Goal: Task Accomplishment & Management: Manage account settings

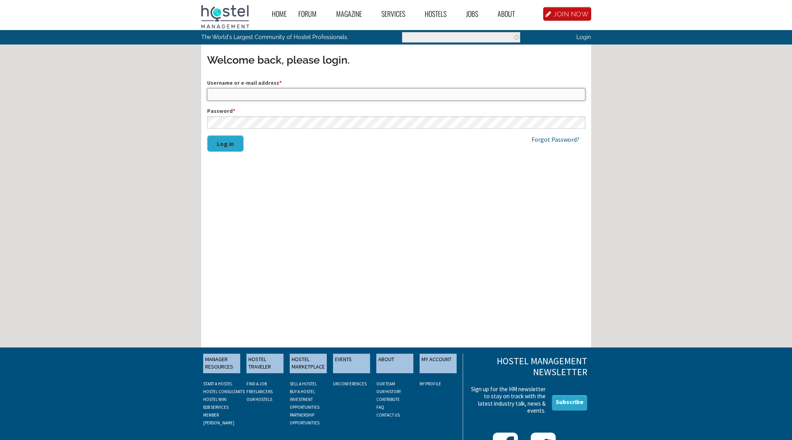
click at [247, 98] on input "Username or e-mail address *" at bounding box center [396, 94] width 378 height 12
type input "hostelarabas@gmail.com"
click at [222, 116] on div "Password *" at bounding box center [396, 118] width 378 height 22
click at [207, 135] on button "Log in" at bounding box center [225, 143] width 37 height 17
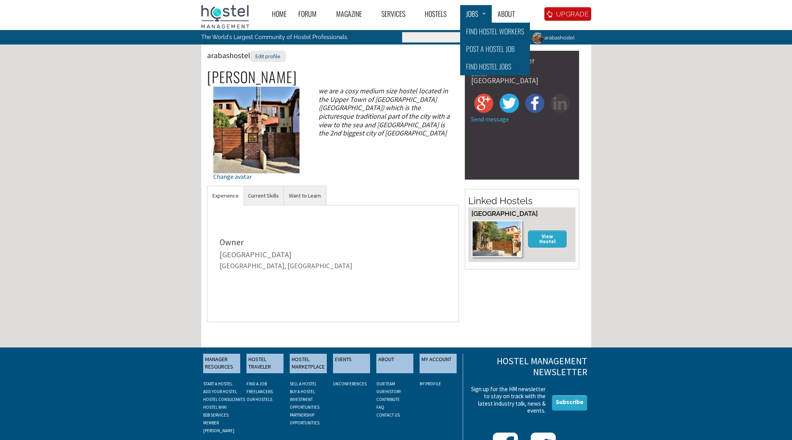
click at [474, 17] on link "Jobs" at bounding box center [476, 14] width 32 height 18
click at [481, 48] on link "Post a Hostel Job" at bounding box center [495, 49] width 70 height 18
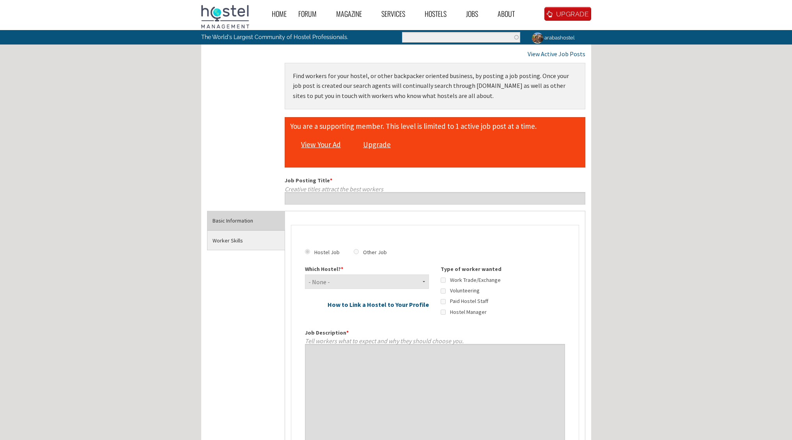
click at [325, 144] on link "View Your Ad" at bounding box center [321, 144] width 47 height 15
